Goal: Transaction & Acquisition: Purchase product/service

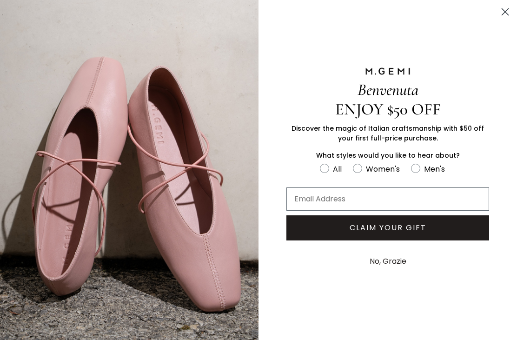
scroll to position [661, 0]
click at [503, 9] on icon "Close dialog" at bounding box center [506, 12] width 7 height 7
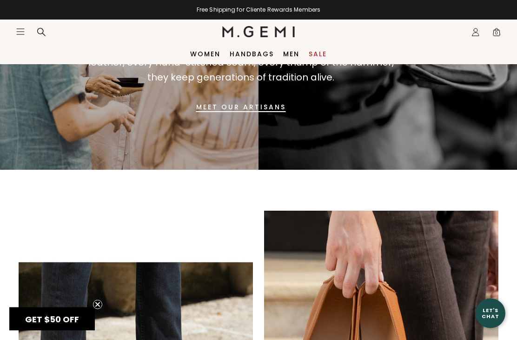
scroll to position [654, 0]
click at [205, 50] on link "Women" at bounding box center [205, 53] width 30 height 7
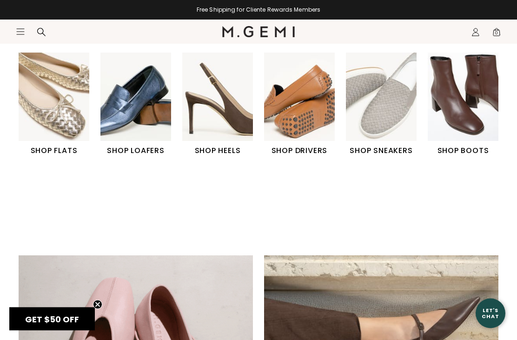
scroll to position [300, 0]
click at [398, 115] on img "5 / 6" at bounding box center [381, 97] width 71 height 88
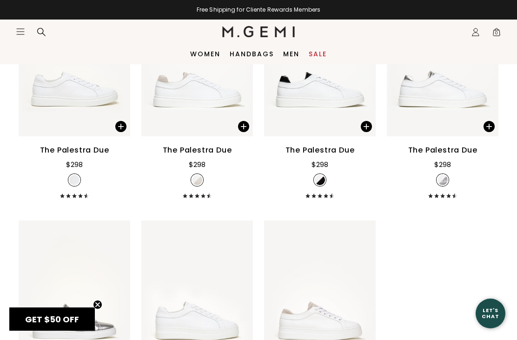
scroll to position [895, 0]
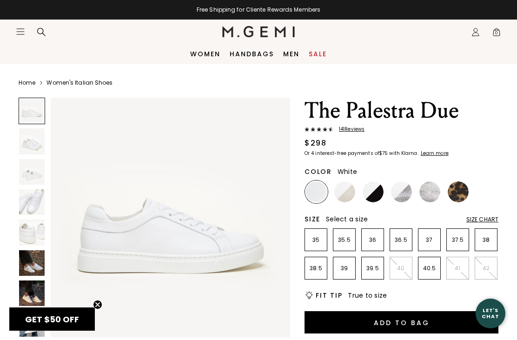
click at [348, 190] on img at bounding box center [345, 191] width 21 height 21
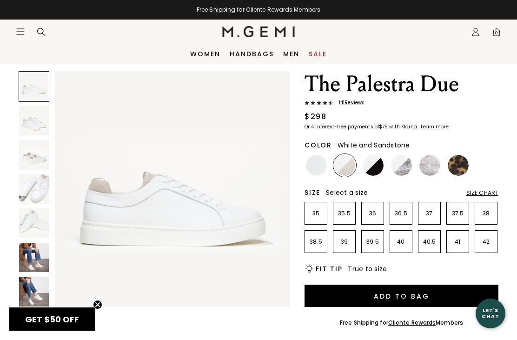
scroll to position [26, 0]
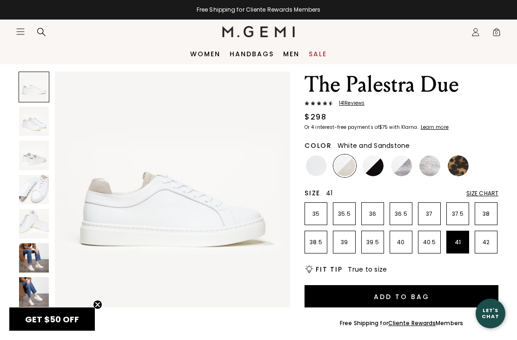
click at [463, 240] on p "41" at bounding box center [458, 242] width 22 height 7
click at [399, 296] on button "Add to Bag" at bounding box center [402, 296] width 194 height 22
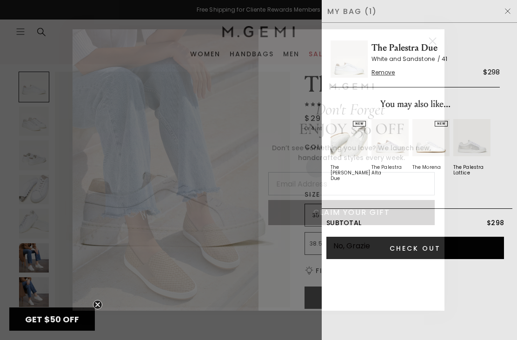
click at [437, 38] on circle "Close dialog" at bounding box center [432, 41] width 15 height 15
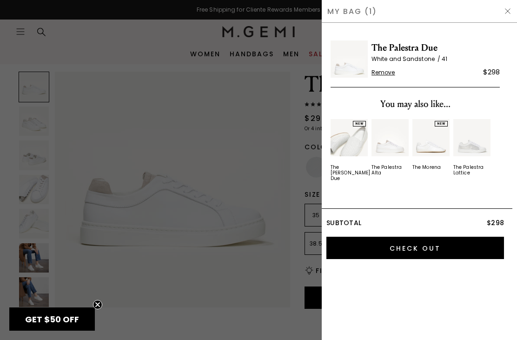
click at [460, 242] on input "Check Out" at bounding box center [416, 248] width 178 height 22
click at [506, 14] on img at bounding box center [507, 10] width 7 height 7
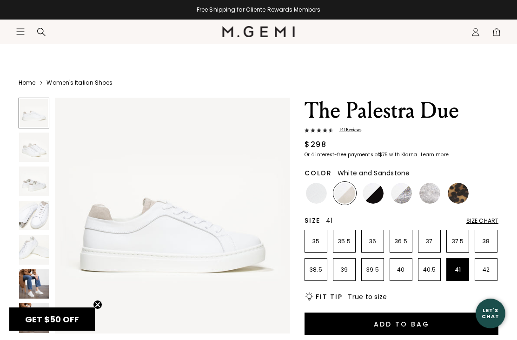
scroll to position [26, 0]
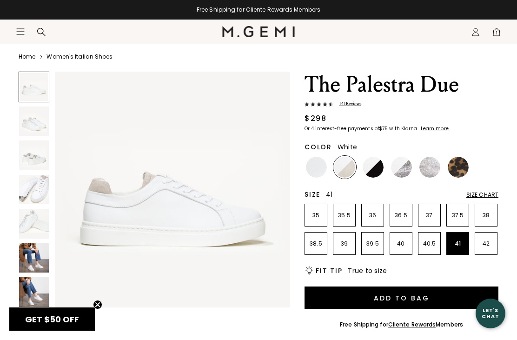
click at [320, 168] on img at bounding box center [316, 167] width 21 height 21
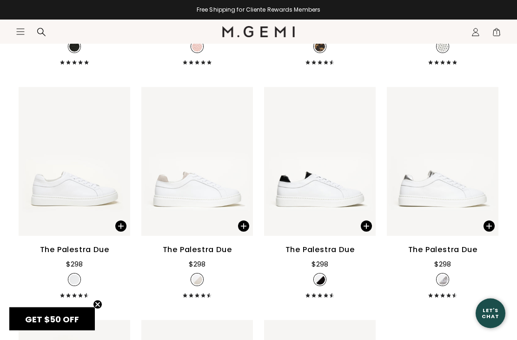
scroll to position [797, 0]
click at [83, 288] on div "The Palestra Due $298 + 2" at bounding box center [75, 271] width 112 height 54
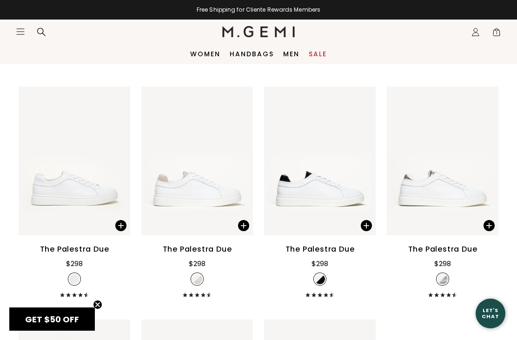
scroll to position [0, 0]
